Goal: Task Accomplishment & Management: Complete application form

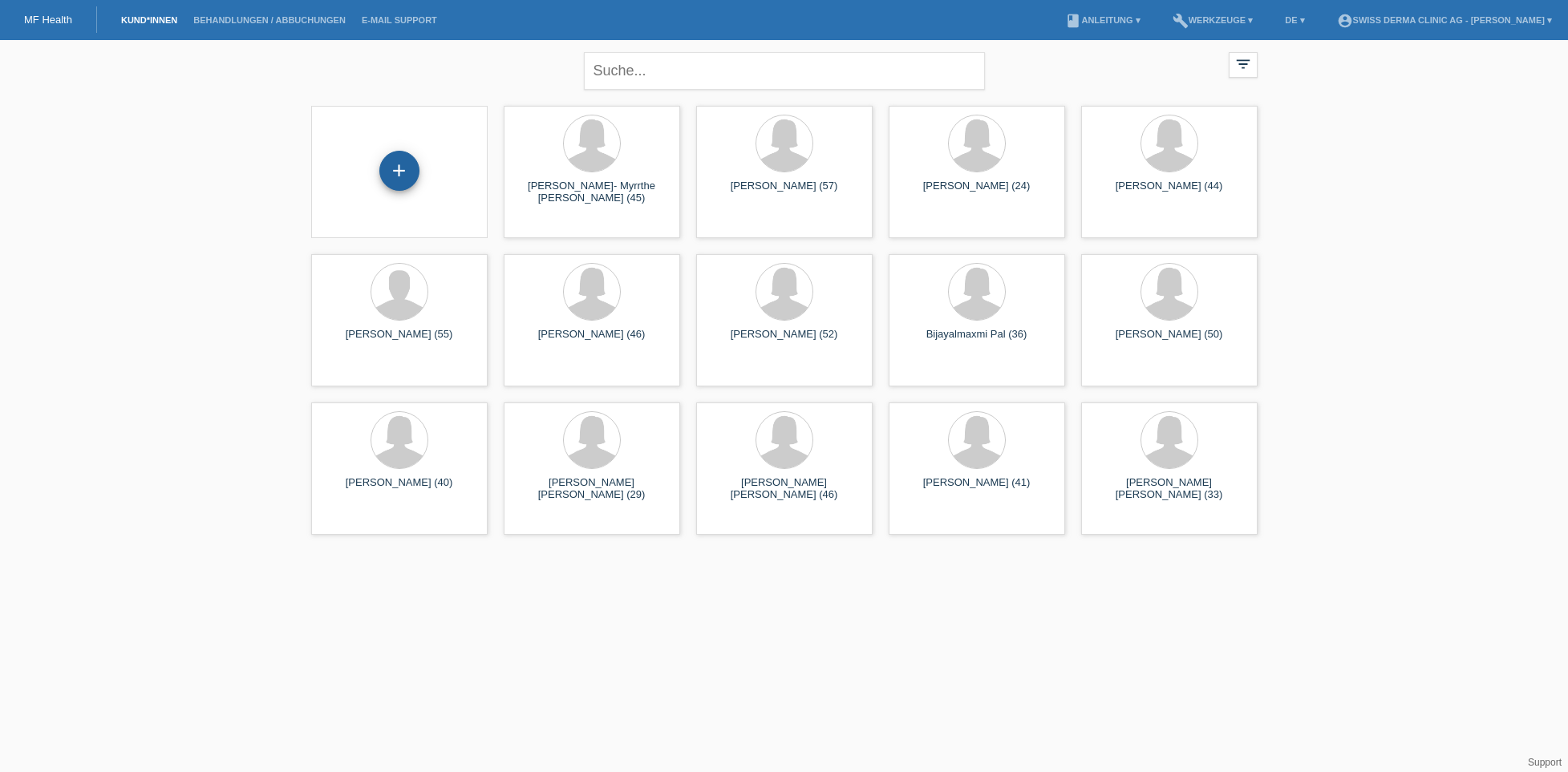
click at [404, 157] on div "+" at bounding box center [400, 170] width 39 height 27
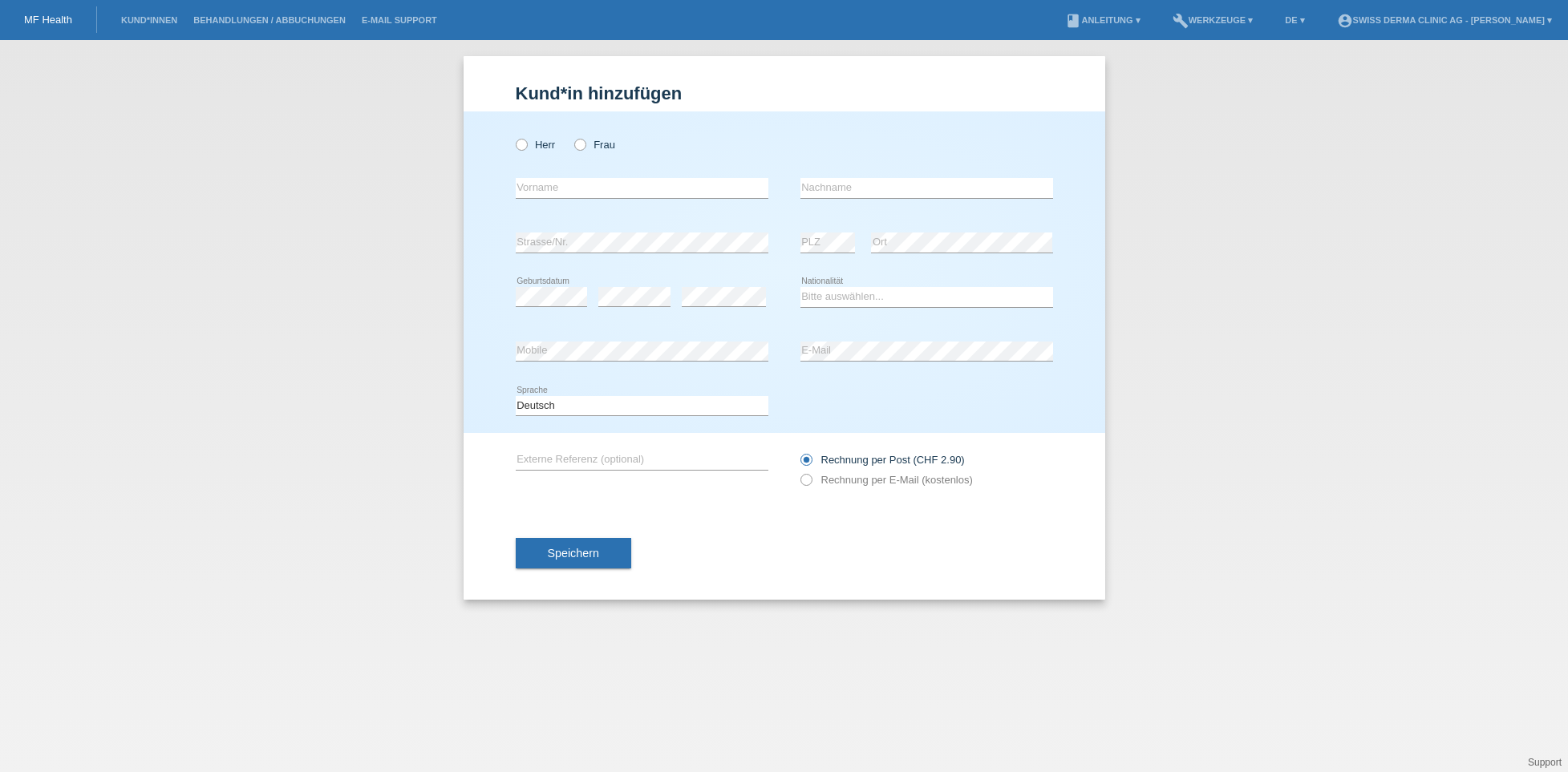
drag, startPoint x: 578, startPoint y: 149, endPoint x: 565, endPoint y: 179, distance: 32.7
click at [572, 136] on icon at bounding box center [572, 136] width 0 height 0
click at [578, 149] on input "Frau" at bounding box center [580, 144] width 11 height 11
radio input "true"
click at [551, 195] on input "text" at bounding box center [642, 188] width 253 height 20
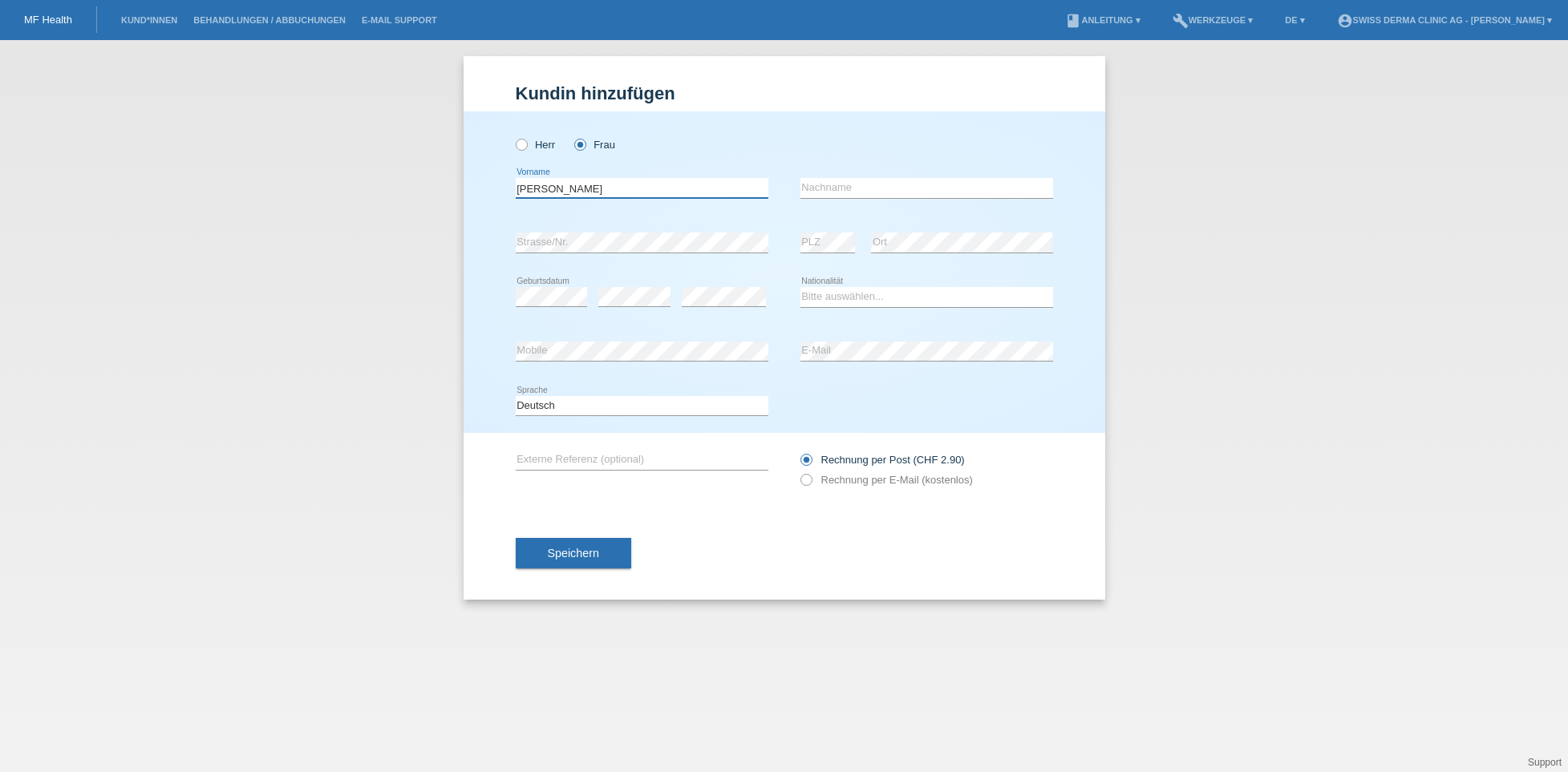
type input "[PERSON_NAME]"
click at [835, 180] on input "text" at bounding box center [927, 188] width 253 height 20
type input "[PERSON_NAME]"
click at [632, 339] on div "error Mobile" at bounding box center [642, 352] width 253 height 54
click at [812, 477] on label "Rechnung per E-Mail (kostenlos)" at bounding box center [886, 480] width 172 height 12
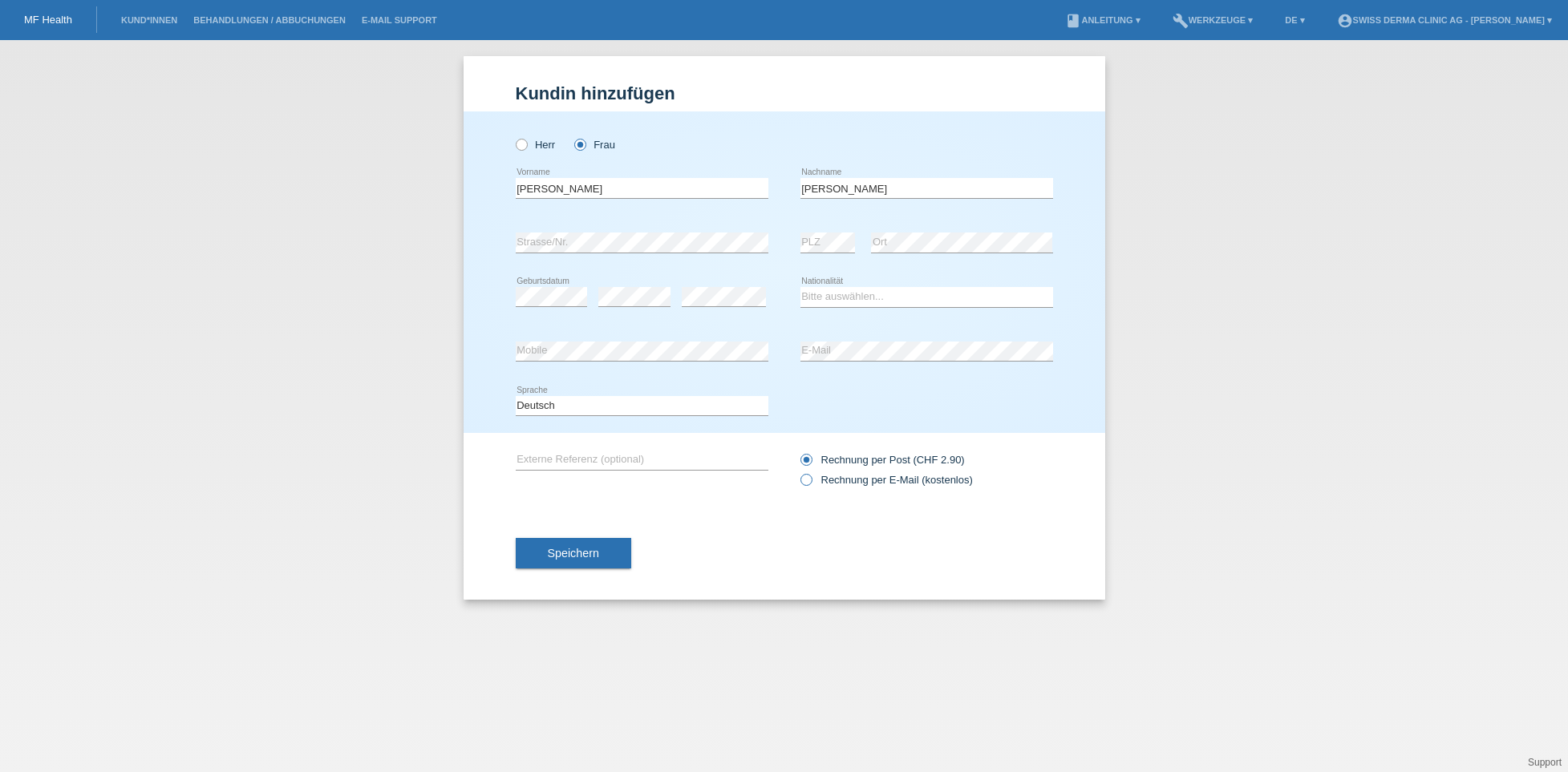
click at [811, 477] on input "Rechnung per E-Mail (kostenlos)" at bounding box center [806, 484] width 11 height 20
radio input "true"
click at [614, 559] on button "Speichern" at bounding box center [573, 553] width 115 height 31
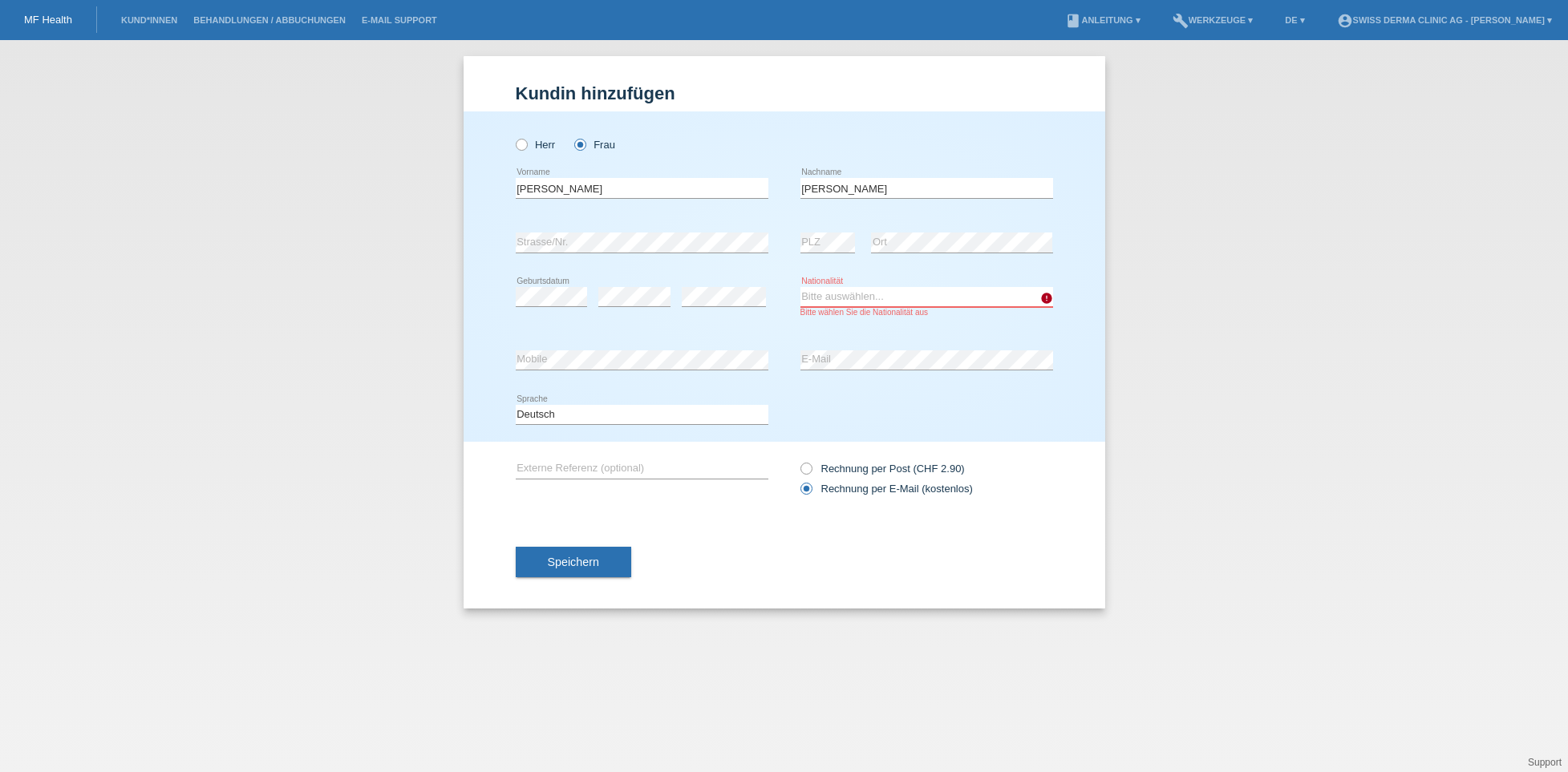
click at [840, 304] on select "Bitte auswählen... Schweiz Deutschland Liechtenstein Österreich ------------ Af…" at bounding box center [927, 297] width 253 height 19
select select "CH"
click at [800, 288] on select "Bitte auswählen... Schweiz Deutschland Liechtenstein Österreich ------------ Af…" at bounding box center [927, 297] width 253 height 19
click at [569, 564] on span "Speichern" at bounding box center [574, 562] width 51 height 13
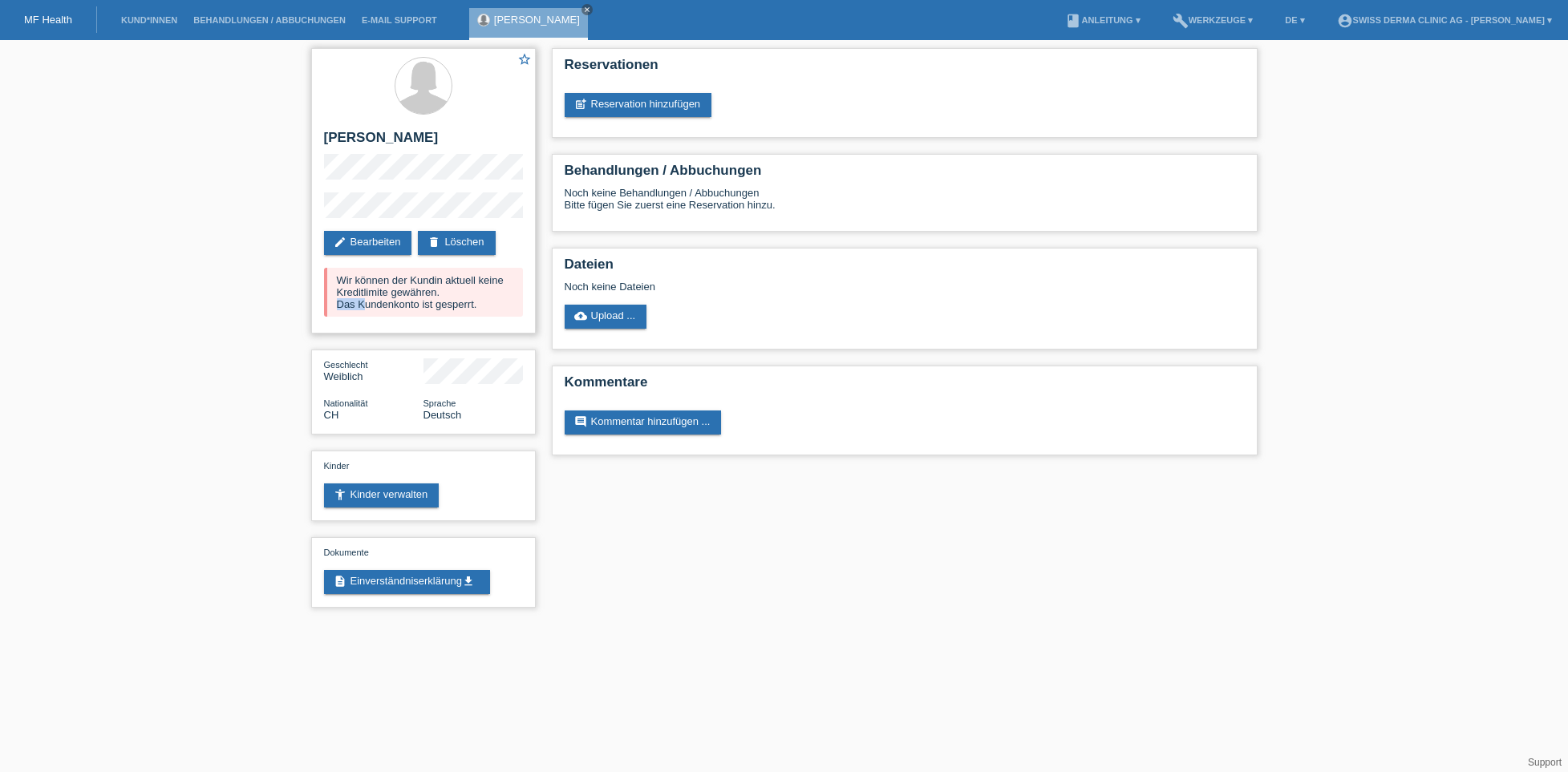
drag, startPoint x: 308, startPoint y: 306, endPoint x: 365, endPoint y: 304, distance: 57.0
click at [365, 307] on div "star_border [PERSON_NAME] edit Bearbeiten delete Löschen Wir können der Kundin …" at bounding box center [423, 332] width 241 height 584
drag, startPoint x: 344, startPoint y: 282, endPoint x: 516, endPoint y: 310, distance: 174.3
click at [516, 310] on div "Wir können der Kundin aktuell keine Kreditlimite gewähren. Das Kundenkonto ist …" at bounding box center [423, 292] width 199 height 49
click at [653, 106] on link "post_add Reservation hinzufügen" at bounding box center [639, 105] width 148 height 24
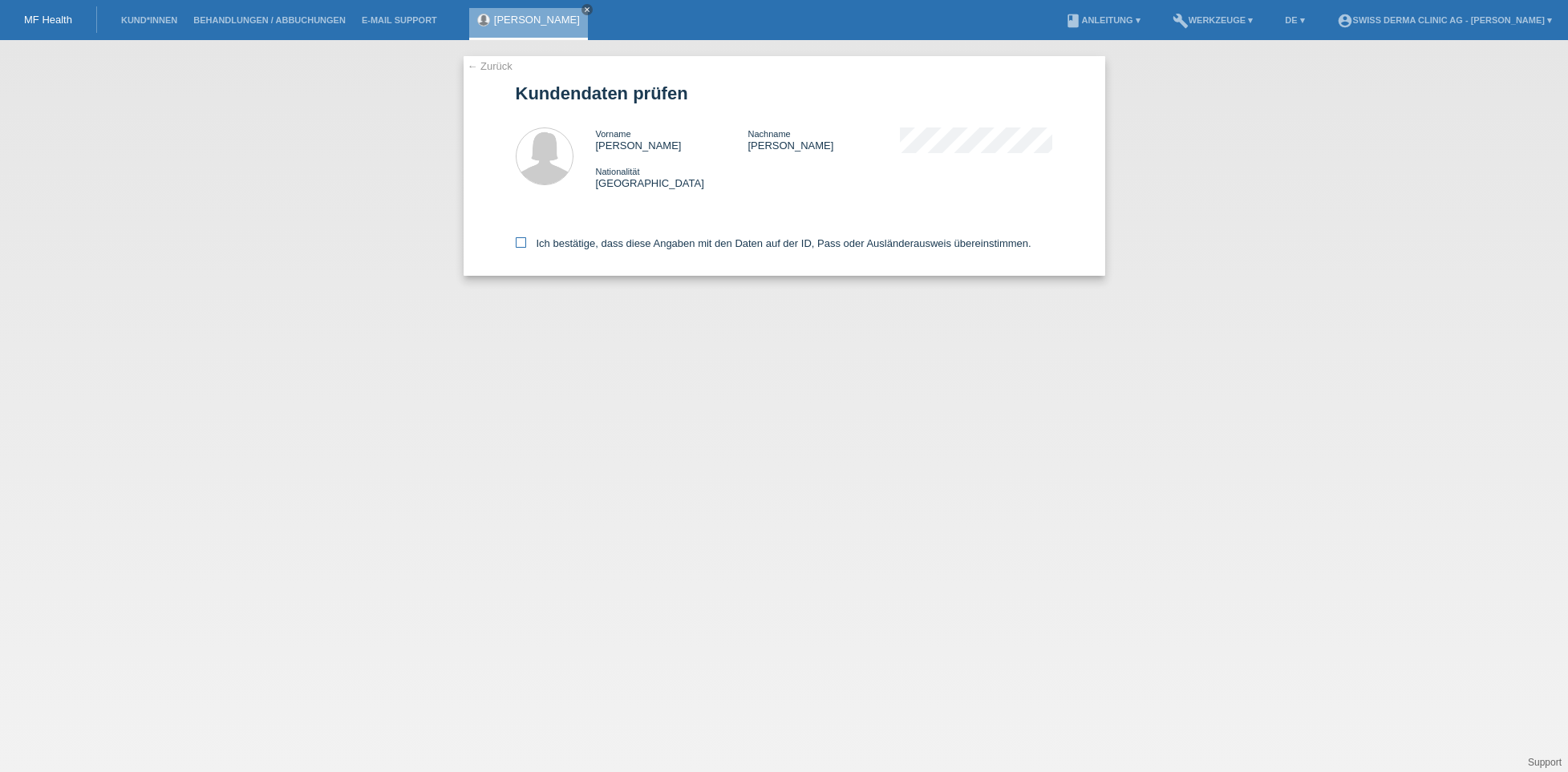
click at [523, 247] on icon at bounding box center [521, 242] width 11 height 11
click at [523, 247] on input "Ich bestätige, dass diese Angaben mit den Daten auf der ID, Pass oder Ausländer…" at bounding box center [521, 242] width 11 height 11
checkbox input "true"
